Goal: Navigation & Orientation: Find specific page/section

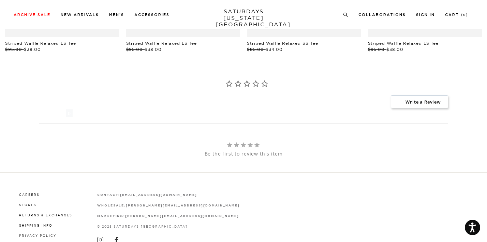
scroll to position [512, 0]
click at [356, 140] on div "Be the first to review this item" at bounding box center [243, 148] width 409 height 16
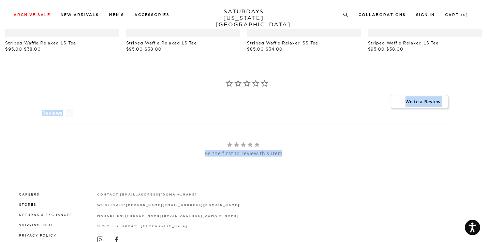
drag, startPoint x: 319, startPoint y: 157, endPoint x: 145, endPoint y: 88, distance: 187.1
click at [144, 88] on div "Customer Reviews 0.0 Be the first to review this item 5 ★ 0% 0 4 ★ 0% 0 3 ★ 0% …" at bounding box center [243, 114] width 477 height 104
click at [125, 99] on div "0.0 Be the first to review this item 5 ★ 0% 0 4 ★ 0% 0 3 ★ 0% 0 2 ★ 0% 0 1 ★ 0%…" at bounding box center [243, 90] width 409 height 35
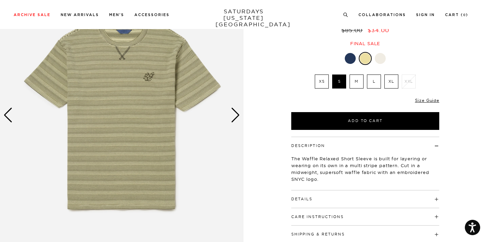
scroll to position [71, 0]
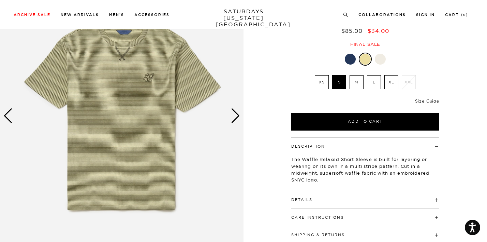
click at [237, 116] on div "Next slide" at bounding box center [235, 115] width 9 height 15
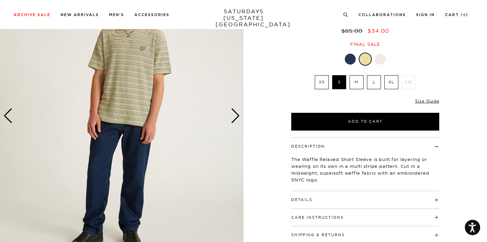
click at [234, 116] on div "Next slide" at bounding box center [235, 115] width 9 height 15
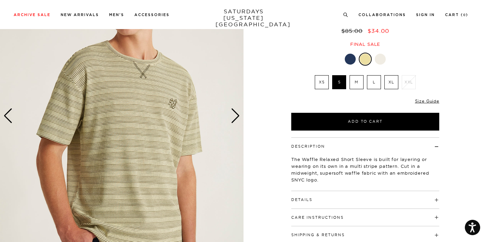
click at [234, 116] on div "Next slide" at bounding box center [235, 115] width 9 height 15
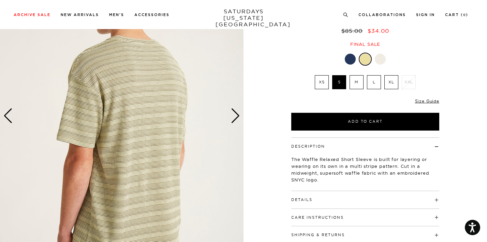
click at [234, 116] on div "Next slide" at bounding box center [235, 115] width 9 height 15
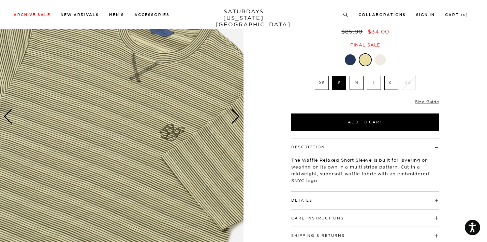
scroll to position [73, 0]
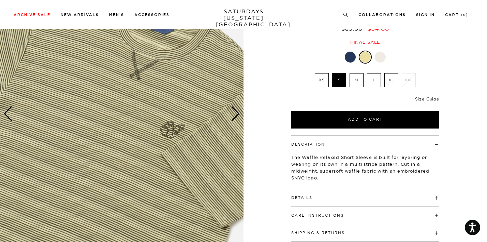
click at [236, 113] on div "Next slide" at bounding box center [235, 113] width 9 height 15
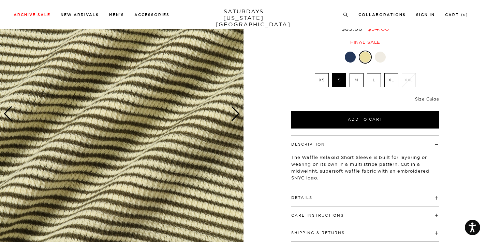
click at [236, 113] on div "Next slide" at bounding box center [235, 113] width 9 height 15
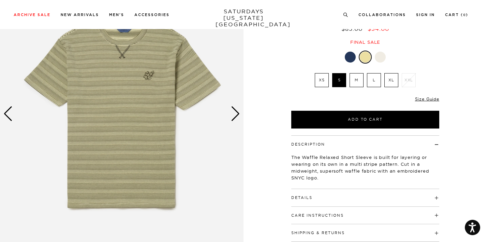
scroll to position [54, 0]
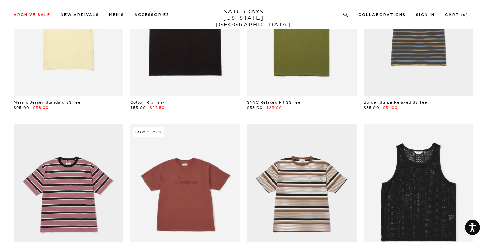
scroll to position [871, 0]
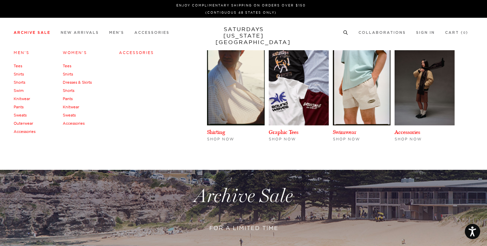
click at [43, 34] on link "Archive Sale" at bounding box center [32, 33] width 37 height 4
